Goal: Entertainment & Leisure: Consume media (video, audio)

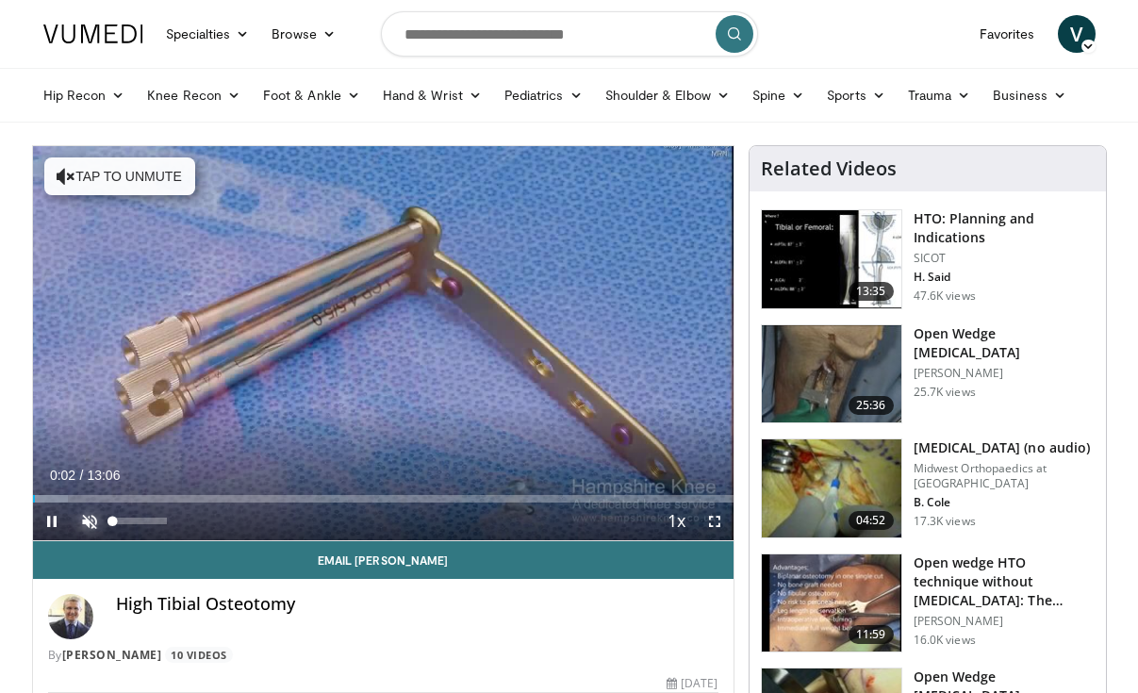
click at [96, 520] on span "Video Player" at bounding box center [90, 522] width 38 height 38
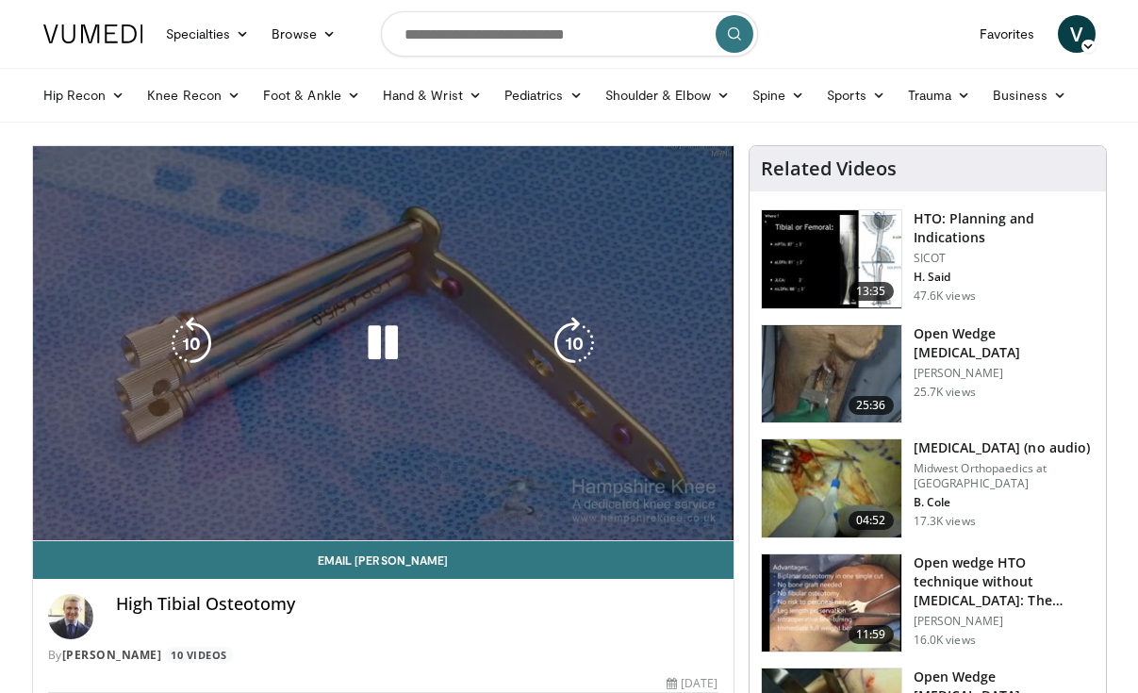
click at [143, 284] on div "10 seconds Tap to unmute" at bounding box center [383, 343] width 701 height 394
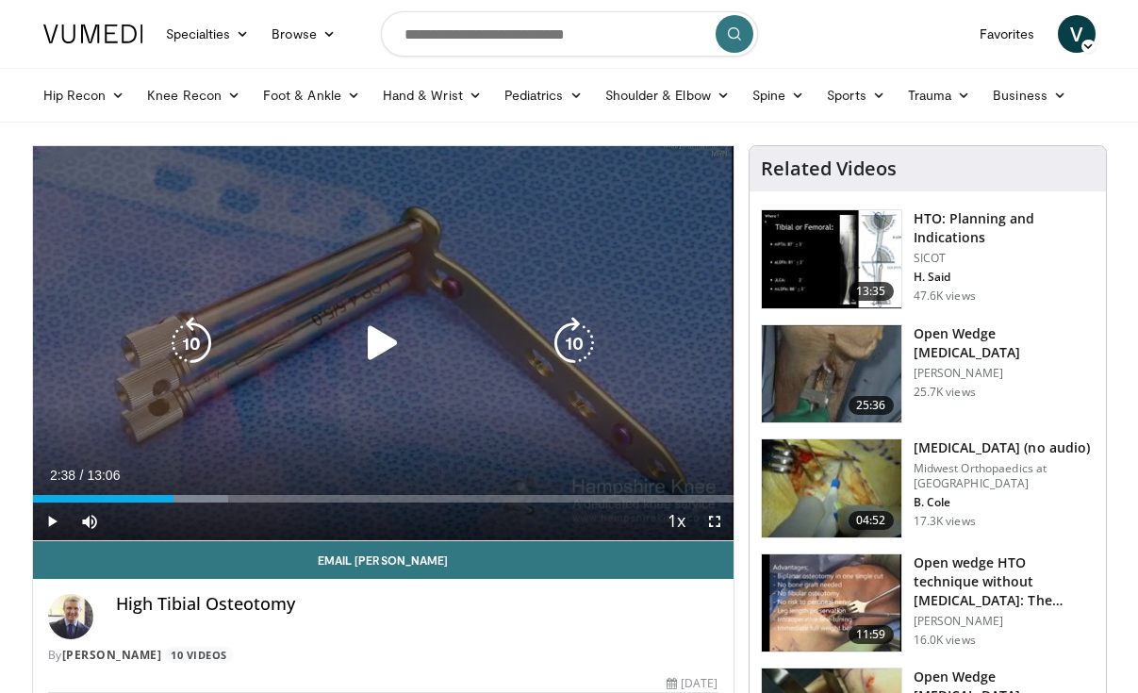
click at [380, 351] on icon "Video Player" at bounding box center [382, 343] width 53 height 53
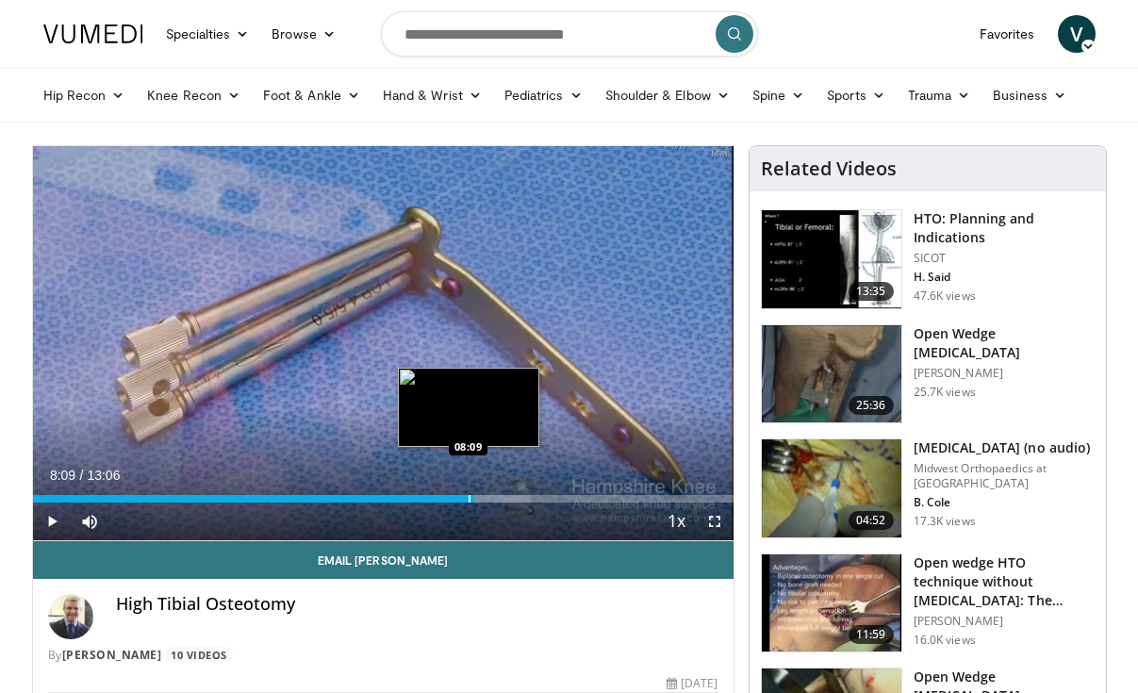
click at [469, 500] on div "Progress Bar" at bounding box center [470, 499] width 2 height 8
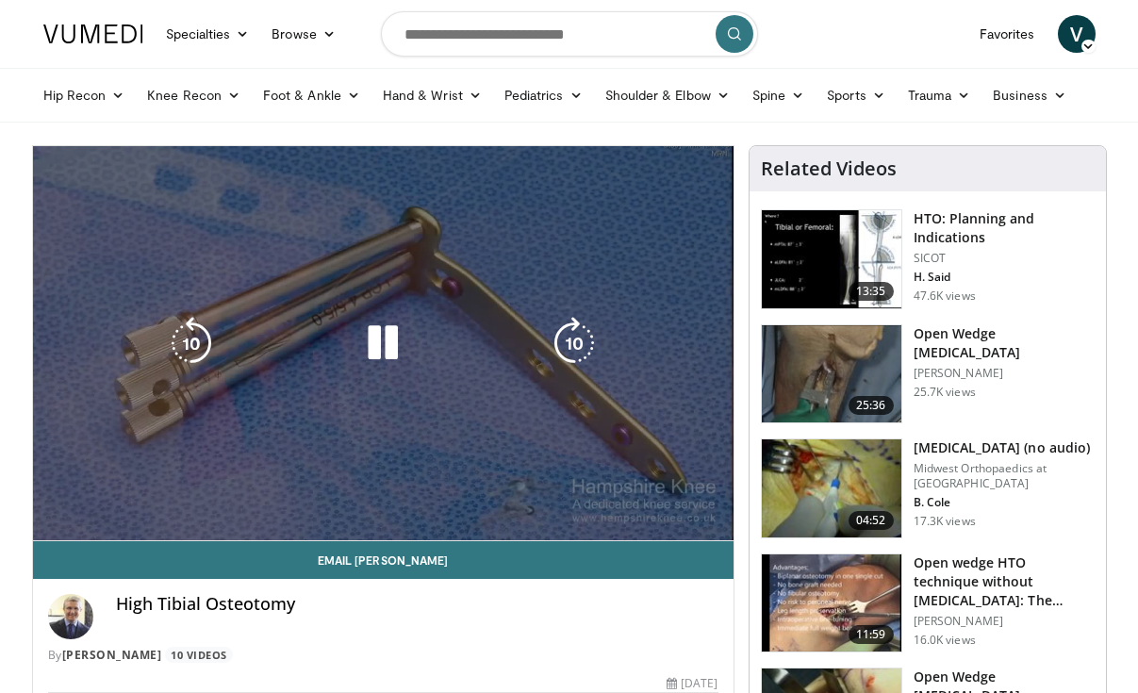
click at [50, 524] on div "10 seconds Tap to unmute" at bounding box center [383, 343] width 701 height 394
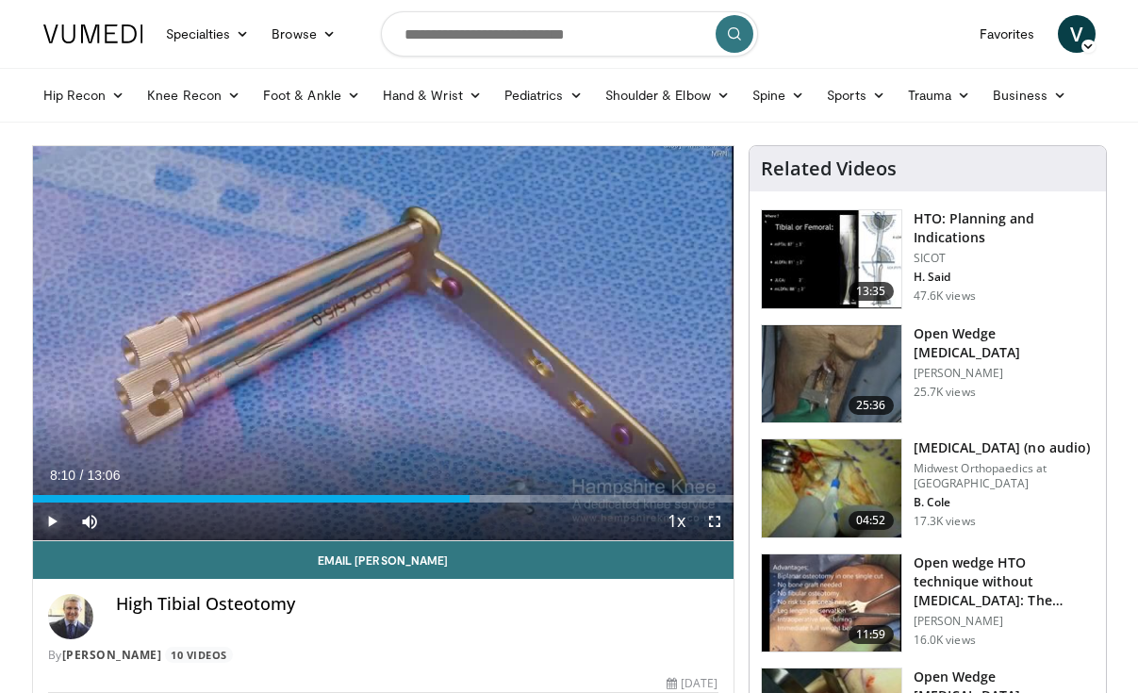
click at [50, 524] on span "Video Player" at bounding box center [52, 522] width 38 height 38
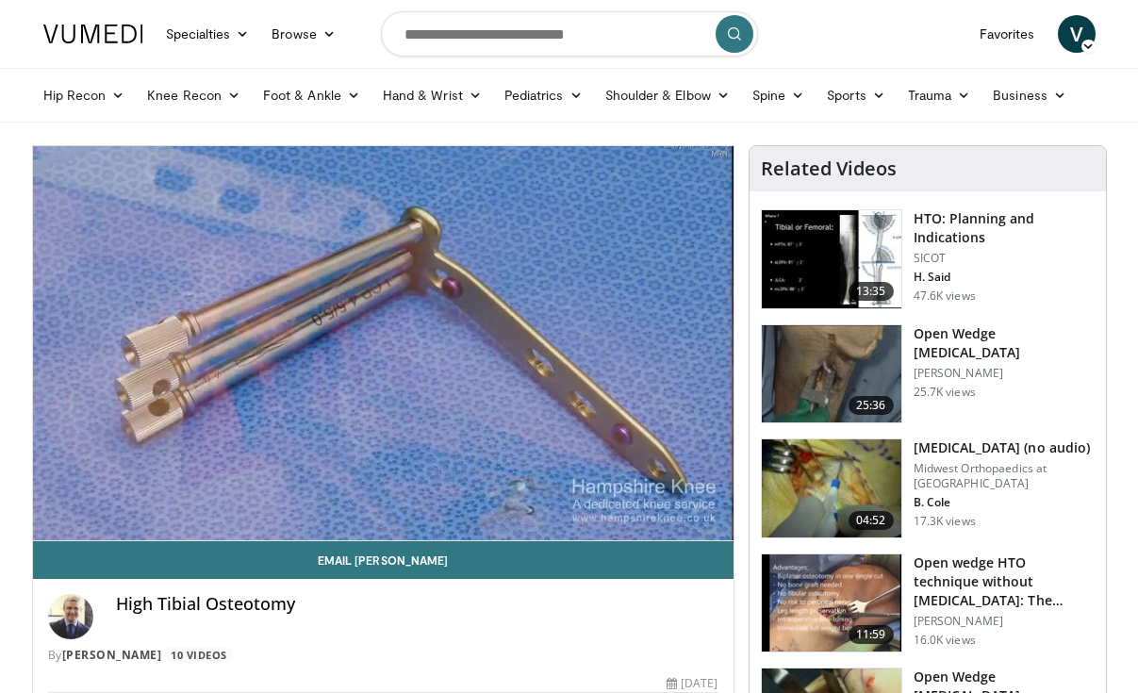
click at [50, 524] on div "10 seconds Tap to unmute" at bounding box center [383, 343] width 701 height 394
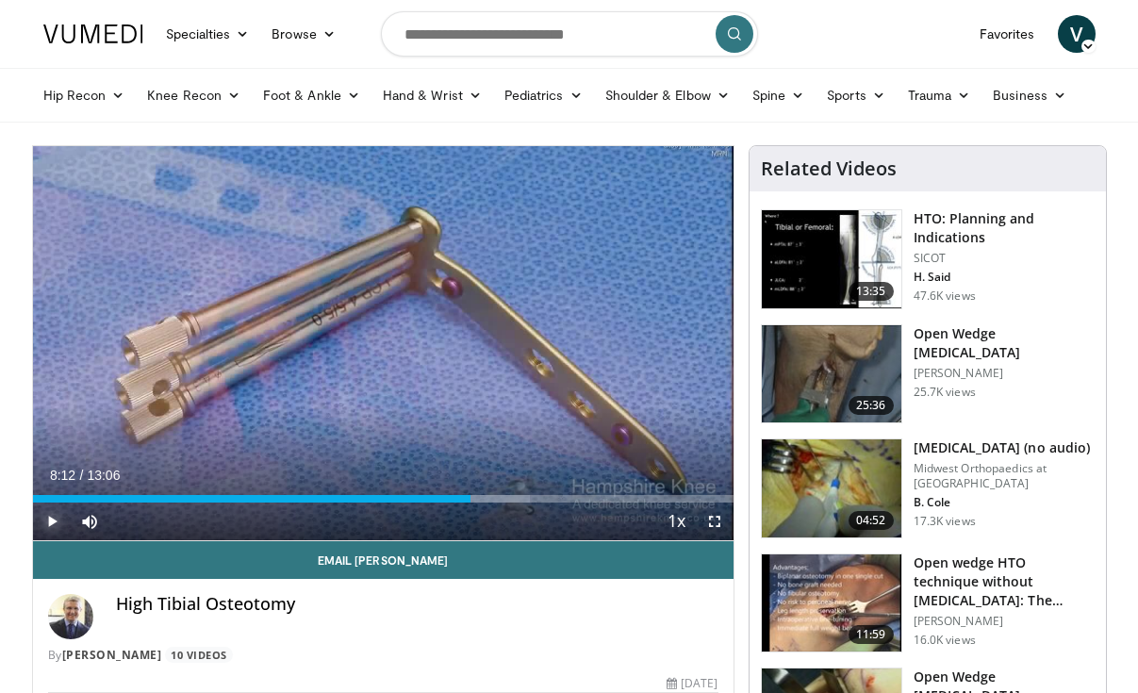
click at [50, 524] on span "Video Player" at bounding box center [52, 522] width 38 height 38
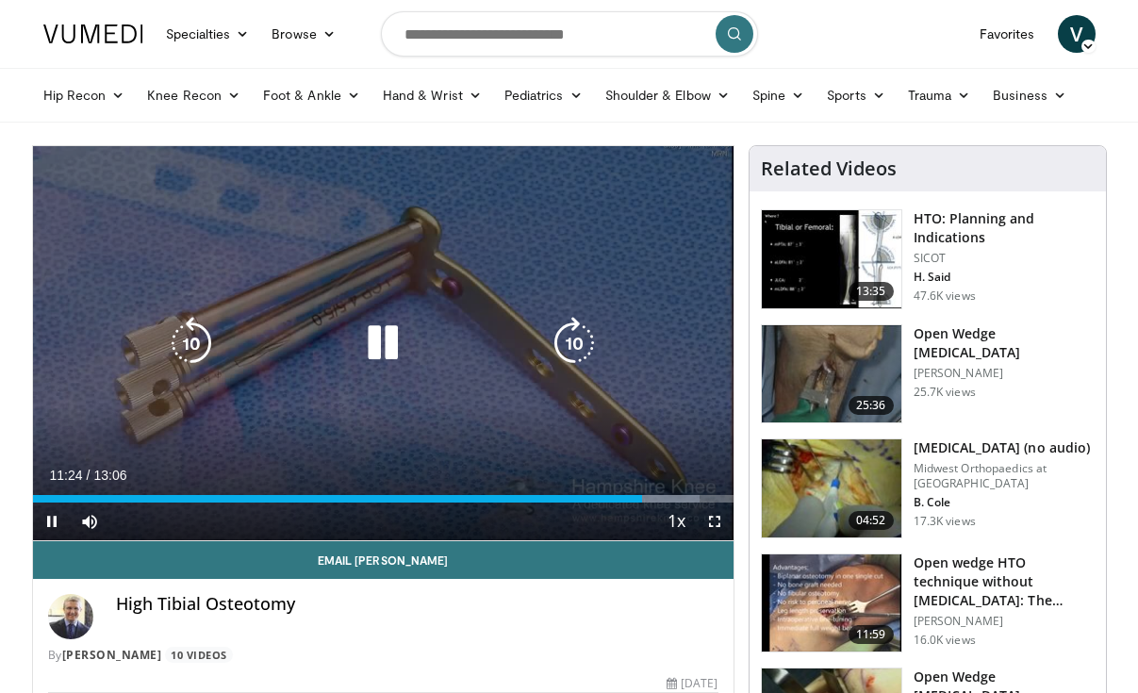
click at [372, 345] on icon "Video Player" at bounding box center [382, 343] width 53 height 53
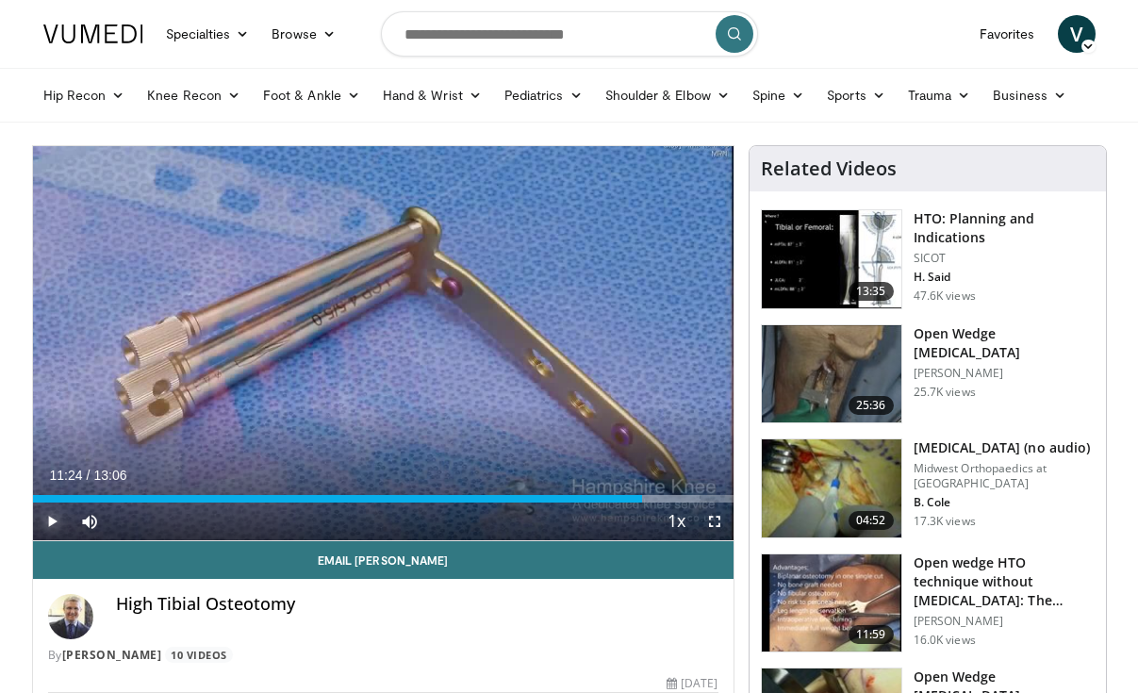
click at [51, 526] on span "Video Player" at bounding box center [52, 522] width 38 height 38
click at [49, 523] on span "Video Player" at bounding box center [52, 522] width 38 height 38
